Goal: Task Accomplishment & Management: Manage account settings

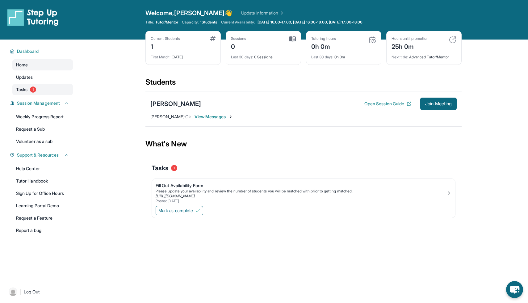
click at [50, 90] on link "Tasks 1" at bounding box center [42, 89] width 61 height 11
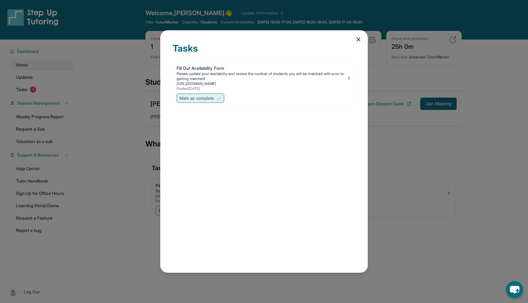
click at [214, 95] on span "Mark as complete" at bounding box center [196, 98] width 35 height 6
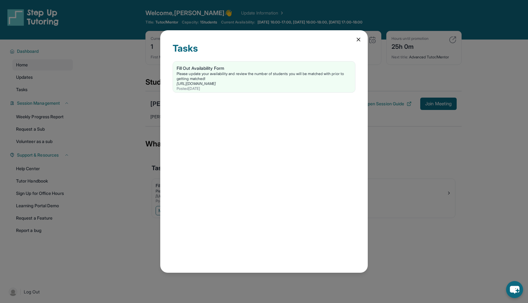
click at [354, 40] on div "Tasks Fill Out Availability Form Please update your availability and review the…" at bounding box center [263, 151] width 207 height 242
click at [356, 40] on icon at bounding box center [358, 39] width 6 height 6
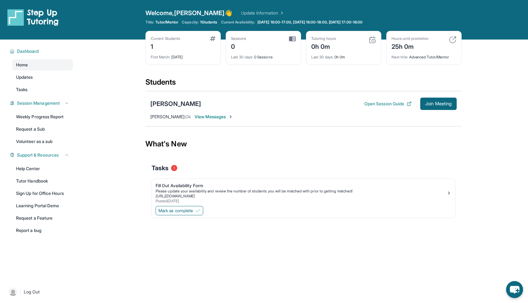
click at [197, 118] on span "View Messages" at bounding box center [213, 117] width 39 height 6
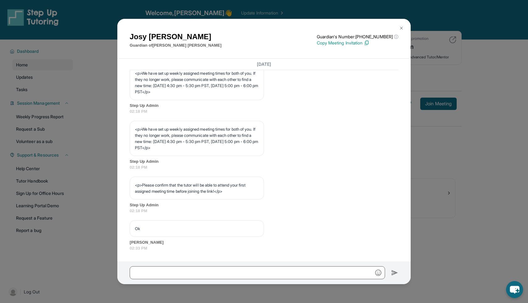
scroll to position [307, 0]
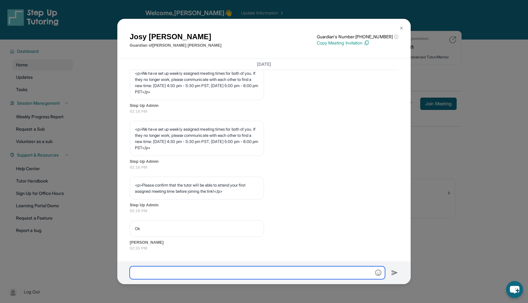
click at [165, 271] on input "text" at bounding box center [257, 272] width 255 height 13
click at [145, 273] on input "**********" at bounding box center [257, 272] width 255 height 13
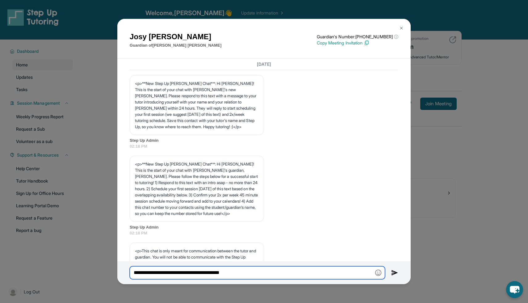
click at [280, 272] on input "**********" at bounding box center [257, 272] width 255 height 13
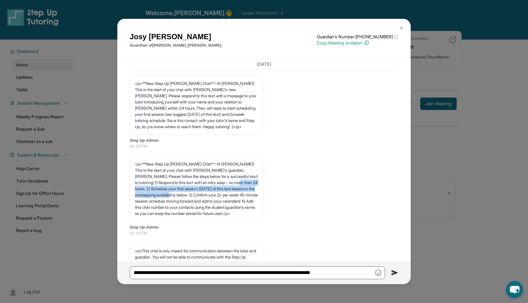
drag, startPoint x: 141, startPoint y: 187, endPoint x: 203, endPoint y: 192, distance: 62.5
click at [203, 192] on p "<p>**New Step Up Tutoring Match Chat**: Hi Vibhav! This is the start of your ch…" at bounding box center [197, 189] width 124 height 56
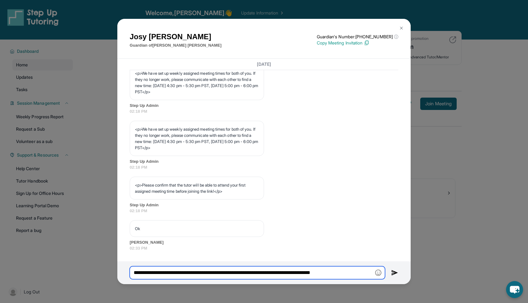
click at [253, 273] on input "**********" at bounding box center [257, 272] width 255 height 13
click at [256, 271] on input "**********" at bounding box center [257, 272] width 255 height 13
drag, startPoint x: 251, startPoint y: 271, endPoint x: 362, endPoint y: 270, distance: 110.2
click at [362, 271] on input "**********" at bounding box center [257, 272] width 255 height 13
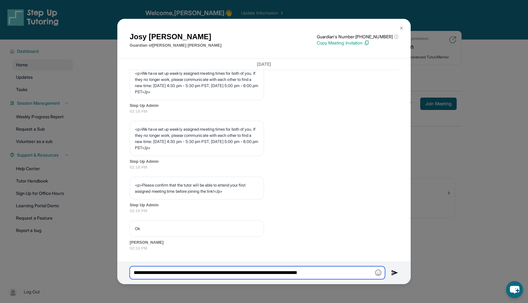
click at [238, 270] on input "**********" at bounding box center [257, 272] width 255 height 13
type input "**********"
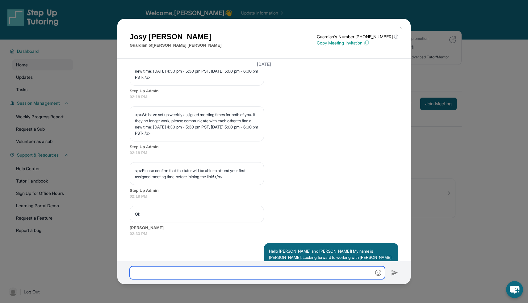
scroll to position [303, 0]
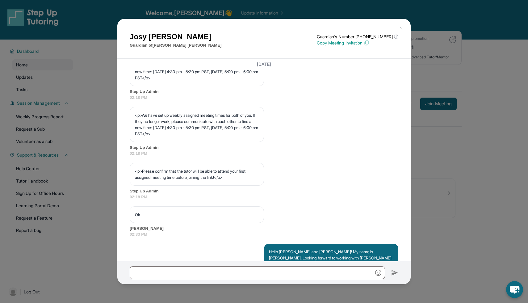
click at [399, 27] on img at bounding box center [401, 28] width 5 height 5
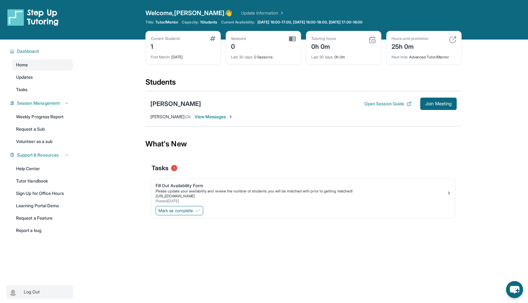
click at [11, 288] on img at bounding box center [13, 291] width 9 height 9
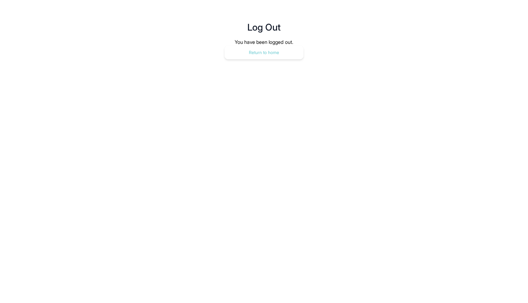
click at [240, 48] on button "Return to home" at bounding box center [263, 53] width 79 height 14
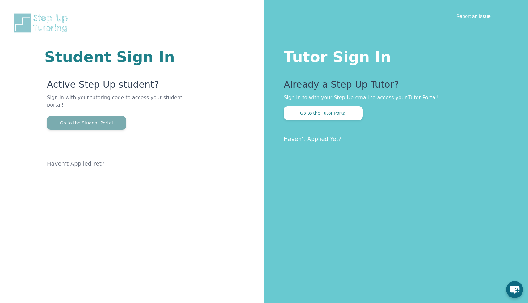
click at [90, 116] on button "Go to the Student Portal" at bounding box center [86, 123] width 79 height 14
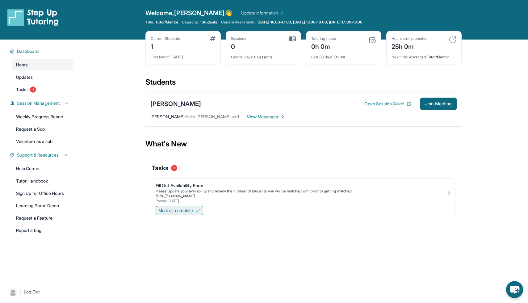
click at [173, 209] on span "Mark as complete" at bounding box center [175, 210] width 35 height 6
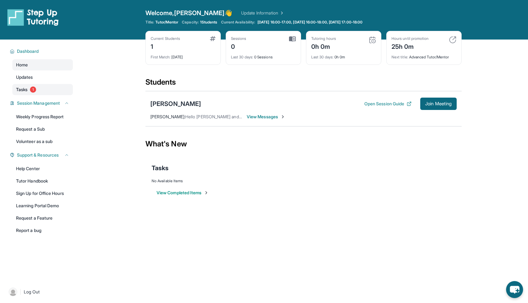
click at [26, 91] on span "Tasks" at bounding box center [21, 89] width 11 height 6
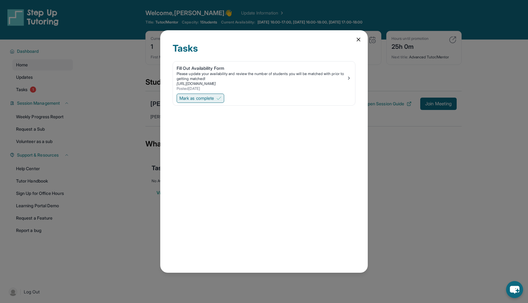
click at [218, 98] on button "Mark as complete" at bounding box center [201, 98] width 48 height 9
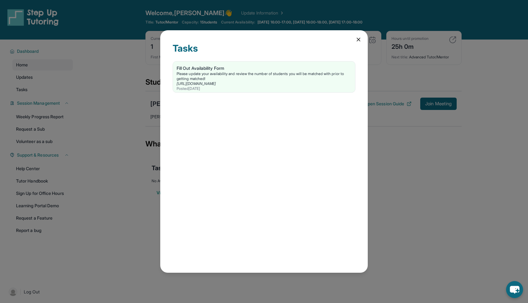
click at [358, 39] on icon at bounding box center [358, 39] width 3 height 3
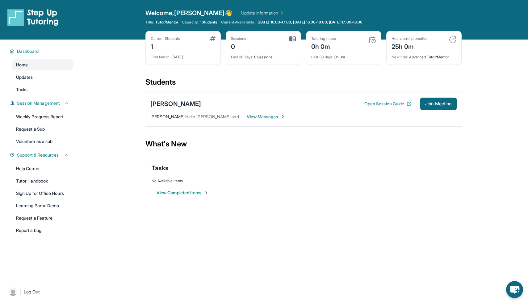
click at [213, 37] on img at bounding box center [213, 38] width 6 height 5
click at [228, 9] on div "Welcome, Vibhav 👋 Update Information" at bounding box center [303, 13] width 316 height 9
click at [241, 13] on link "Update Information" at bounding box center [262, 13] width 43 height 6
click at [40, 76] on link "Updates" at bounding box center [42, 77] width 61 height 11
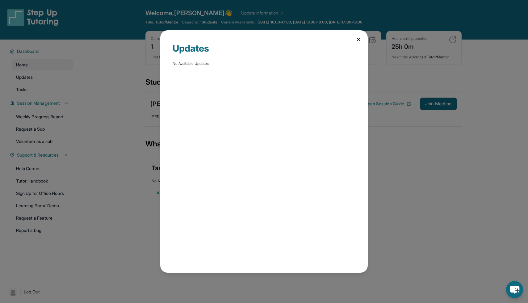
click at [357, 39] on icon at bounding box center [358, 39] width 6 height 6
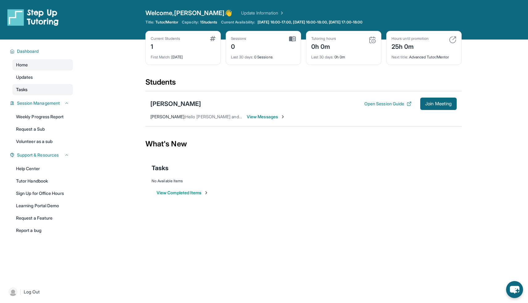
click at [35, 90] on link "Tasks" at bounding box center [42, 89] width 61 height 11
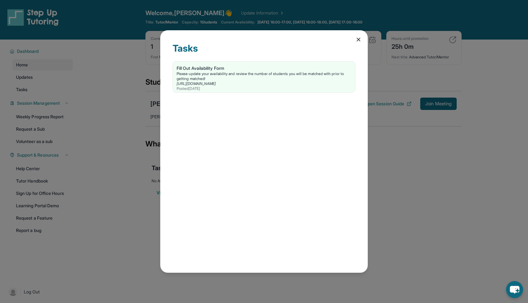
click at [355, 38] on icon at bounding box center [358, 39] width 6 height 6
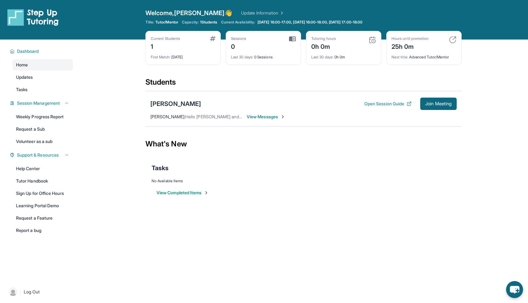
click at [20, 13] on img at bounding box center [32, 17] width 51 height 17
click at [44, 15] on img at bounding box center [32, 17] width 51 height 17
click at [26, 51] on span "Dashboard" at bounding box center [28, 51] width 22 height 6
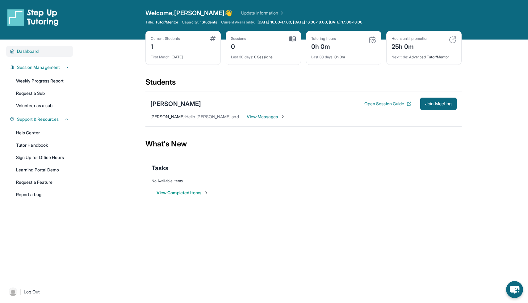
click at [26, 51] on span "Dashboard" at bounding box center [28, 51] width 22 height 6
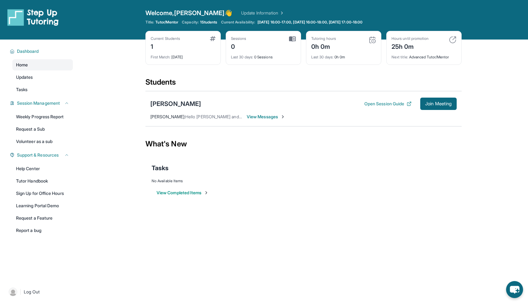
click at [31, 66] on link "Home" at bounding box center [42, 64] width 61 height 11
click at [12, 16] on img at bounding box center [32, 17] width 51 height 17
click at [288, 6] on div "Open sidebar Welcome, Vibhav 👋 Update Information Title: Tutor/Mentor Capacity:…" at bounding box center [264, 20] width 528 height 40
click at [291, 38] on img at bounding box center [292, 39] width 7 height 6
click at [217, 40] on div "Current Students 1 First Match : 1 day ago" at bounding box center [182, 48] width 75 height 34
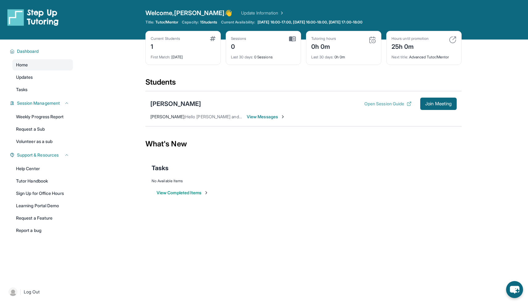
click at [387, 102] on button "Open Session Guide" at bounding box center [387, 104] width 47 height 6
